Goal: Task Accomplishment & Management: Use online tool/utility

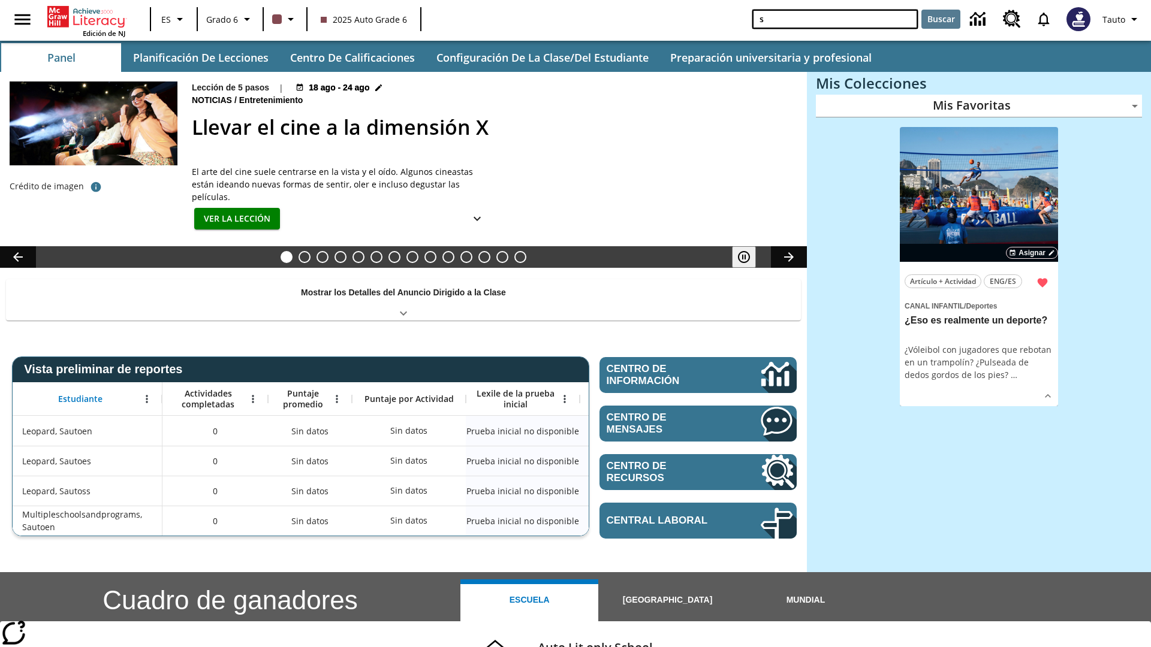
type input "s"
click at [941, 19] on button "Buscar" at bounding box center [940, 19] width 39 height 19
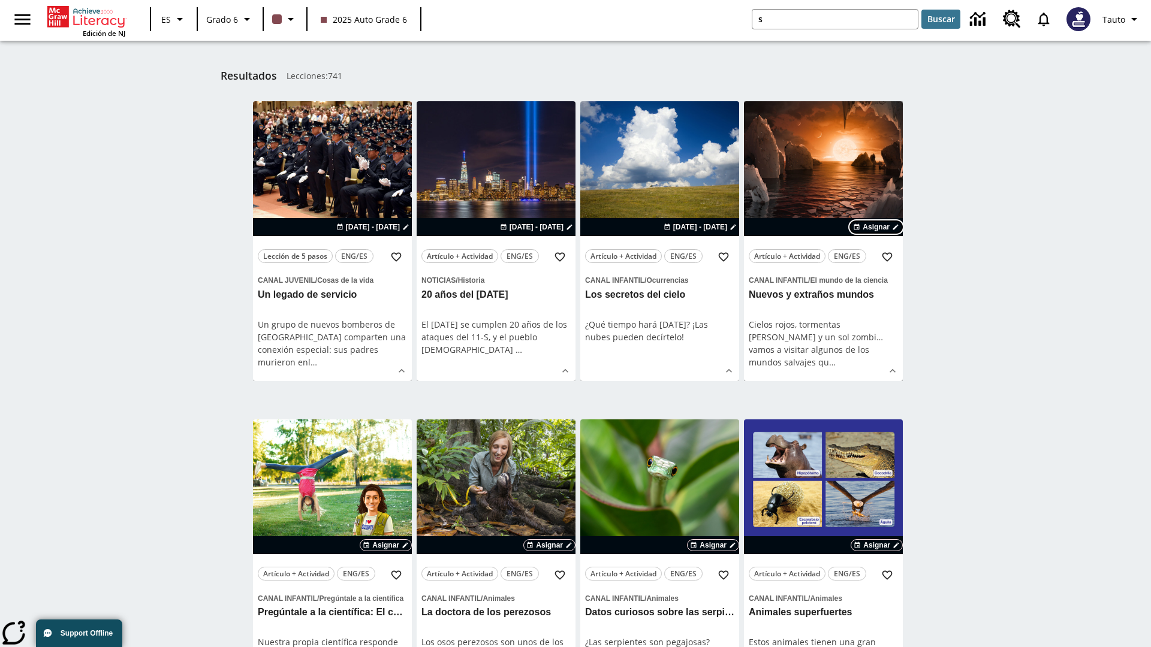
click at [876, 227] on span "Asignar" at bounding box center [876, 227] width 27 height 11
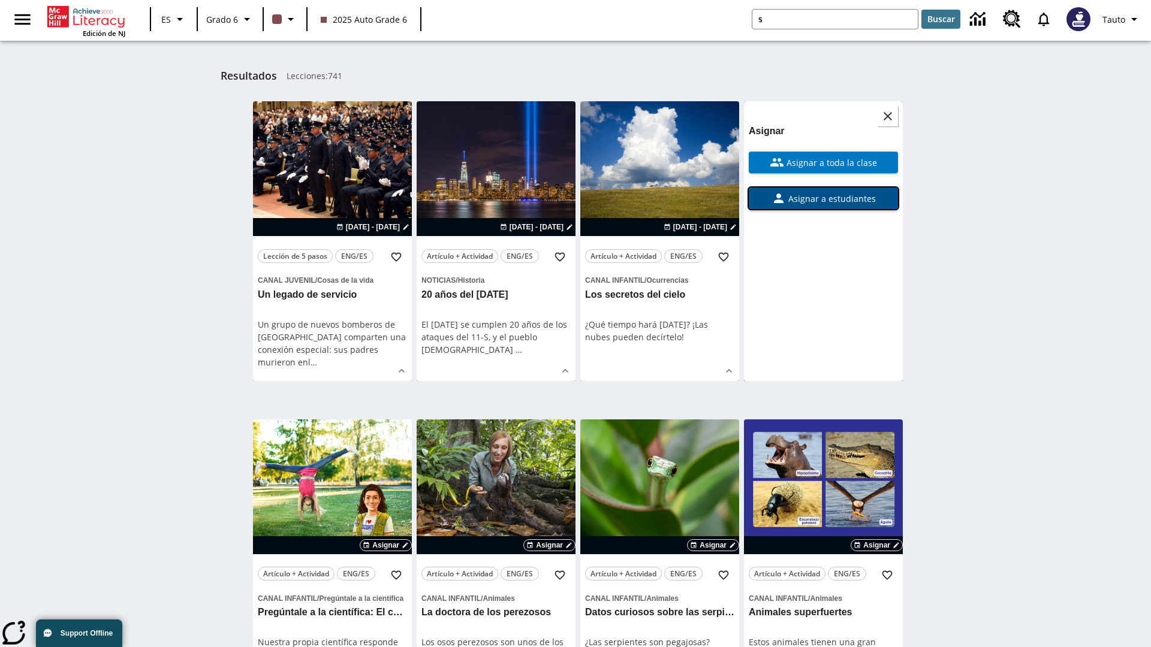
click at [823, 198] on span "Asignar a estudiantes" at bounding box center [831, 198] width 90 height 13
